Goal: Task Accomplishment & Management: Use online tool/utility

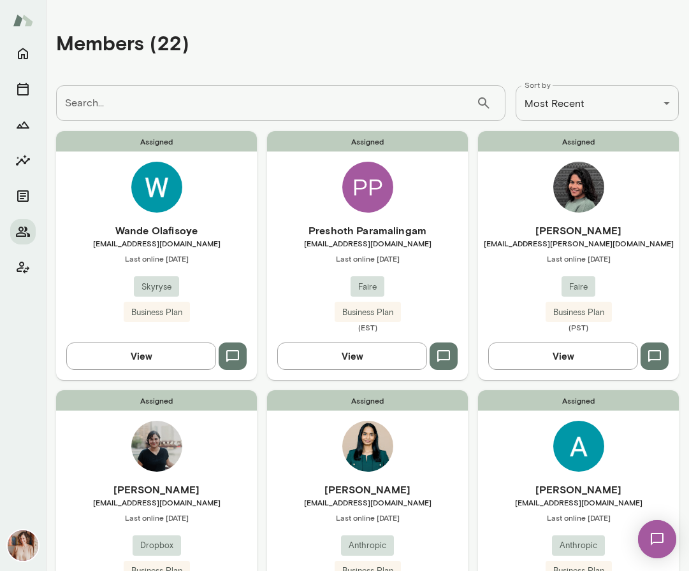
click at [117, 106] on input "Search..." at bounding box center [266, 103] width 420 height 36
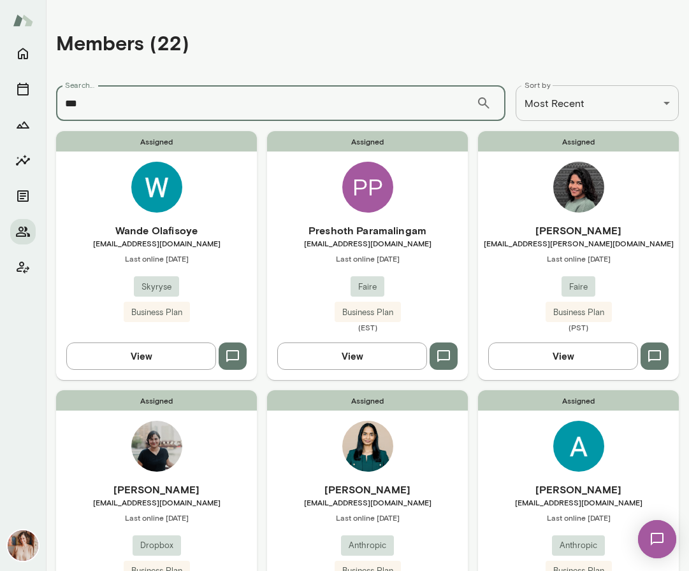
type input "***"
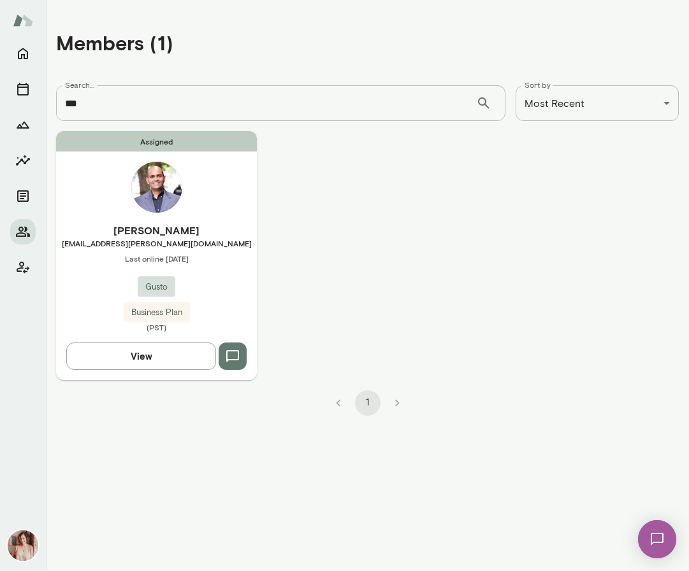
click at [157, 211] on img at bounding box center [156, 187] width 51 height 51
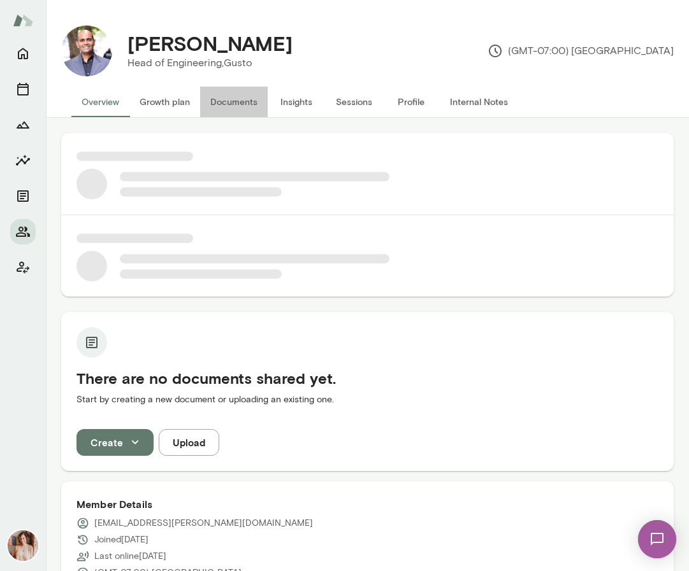
click at [216, 90] on button "Documents" at bounding box center [234, 102] width 68 height 31
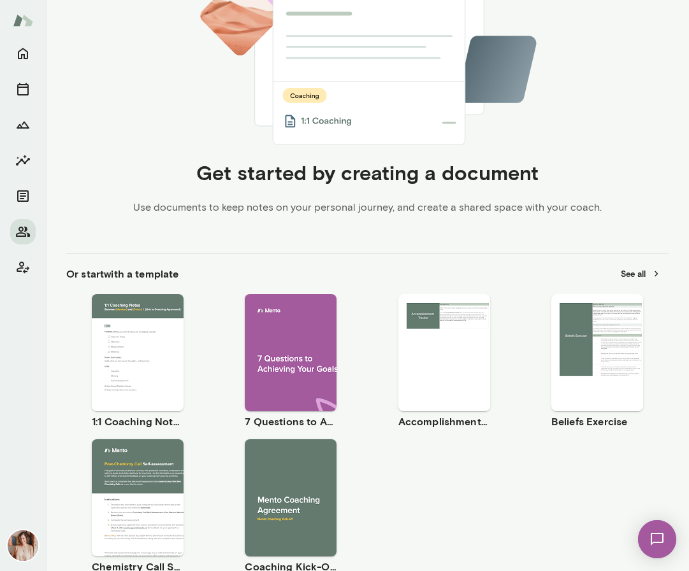
scroll to position [388, 0]
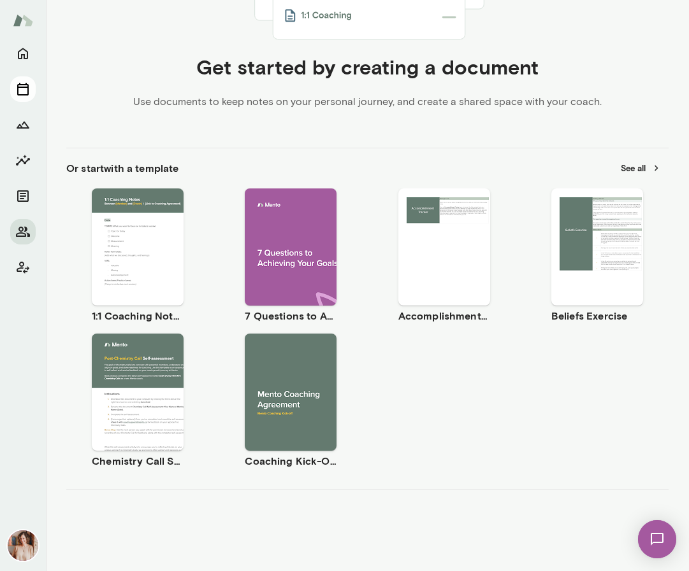
click at [21, 95] on icon "Sessions" at bounding box center [22, 89] width 11 height 13
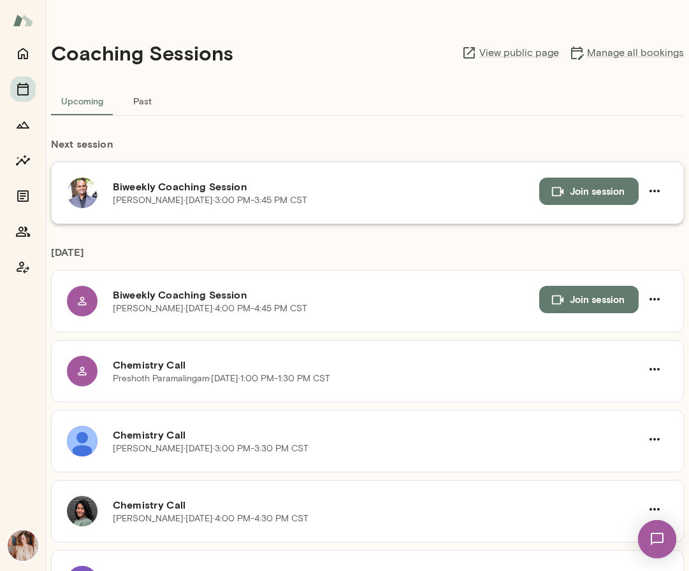
click at [583, 201] on button "Join session" at bounding box center [588, 191] width 99 height 27
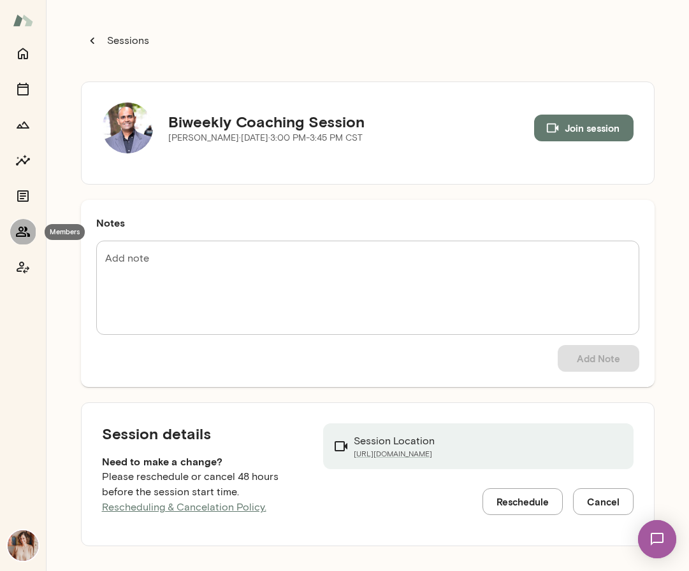
click at [25, 224] on icon "Members" at bounding box center [22, 231] width 15 height 15
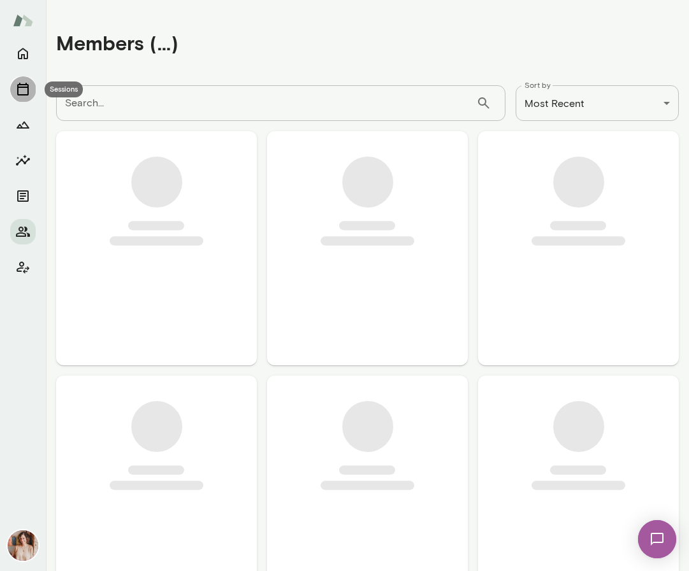
click at [30, 78] on button "Sessions" at bounding box center [22, 88] width 25 height 25
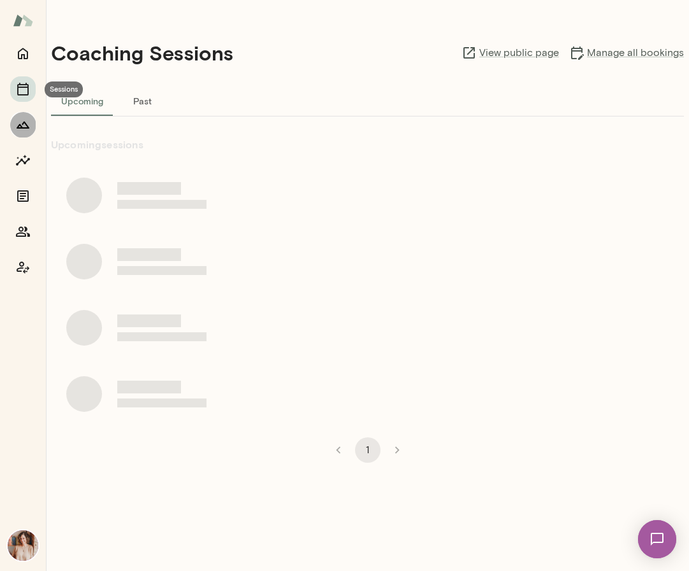
click at [26, 131] on icon "Growth Plan" at bounding box center [22, 124] width 15 height 15
